Goal: Entertainment & Leisure: Consume media (video, audio)

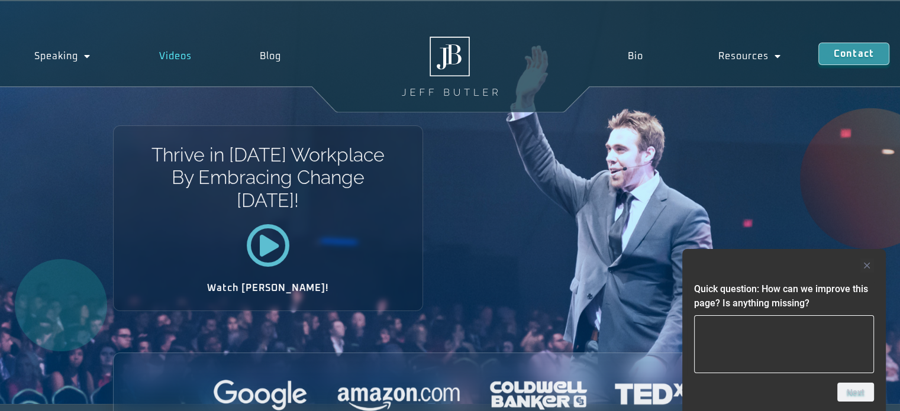
click at [178, 56] on link "Videos" at bounding box center [175, 56] width 101 height 27
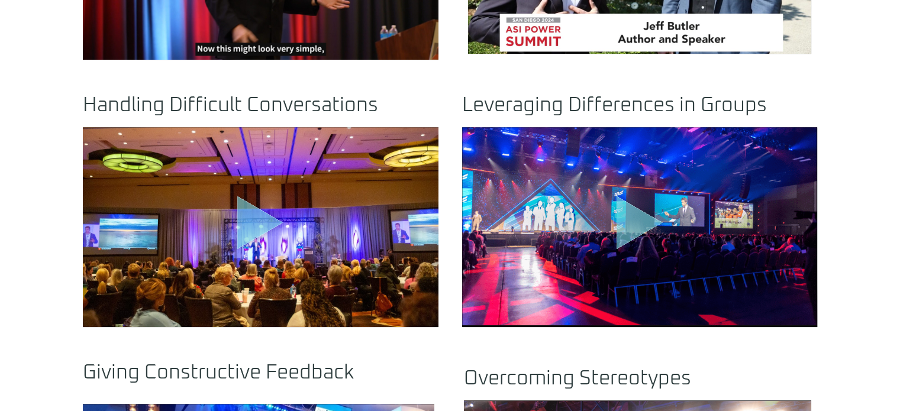
scroll to position [651, 0]
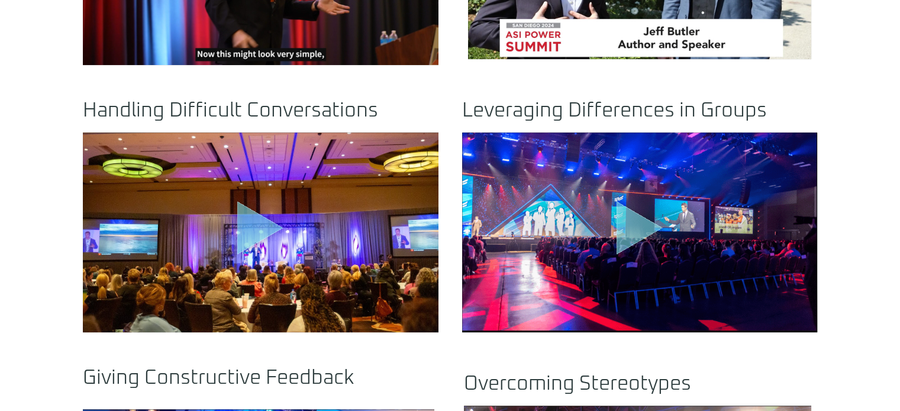
click at [626, 222] on icon "Play Video" at bounding box center [640, 227] width 46 height 53
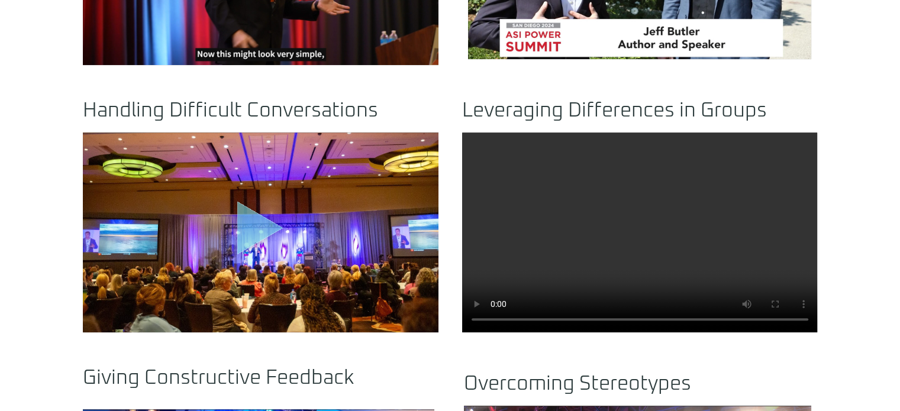
click at [259, 237] on icon "Play Video" at bounding box center [260, 227] width 46 height 53
